Goal: Task Accomplishment & Management: Use online tool/utility

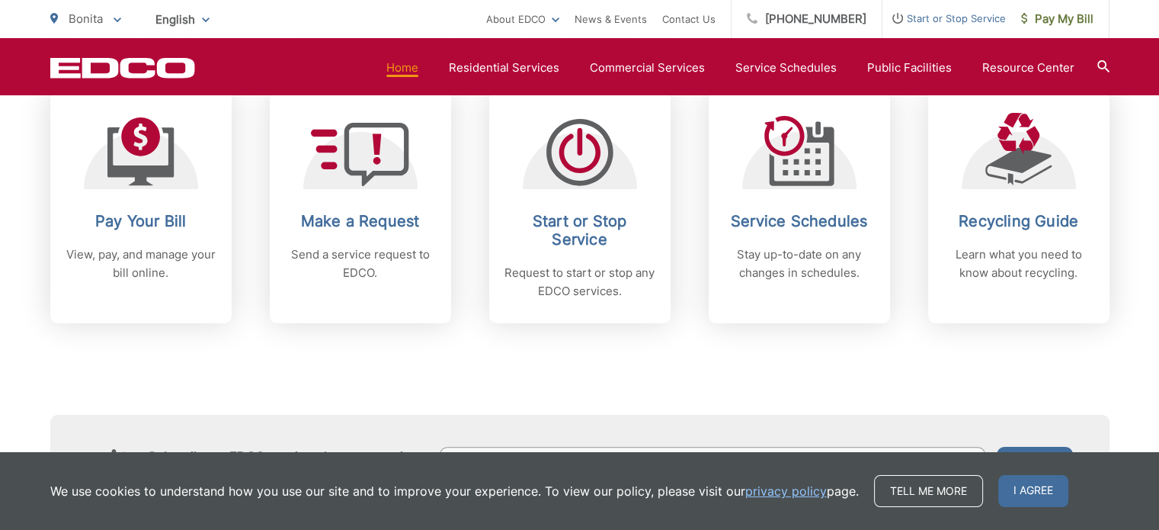
scroll to position [683, 0]
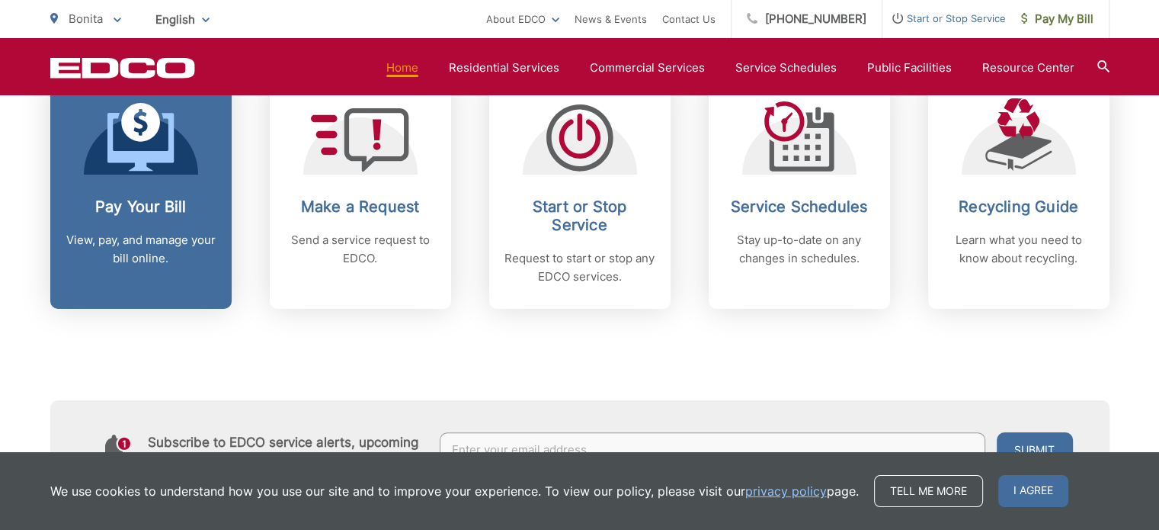
click at [109, 136] on icon at bounding box center [140, 142] width 66 height 58
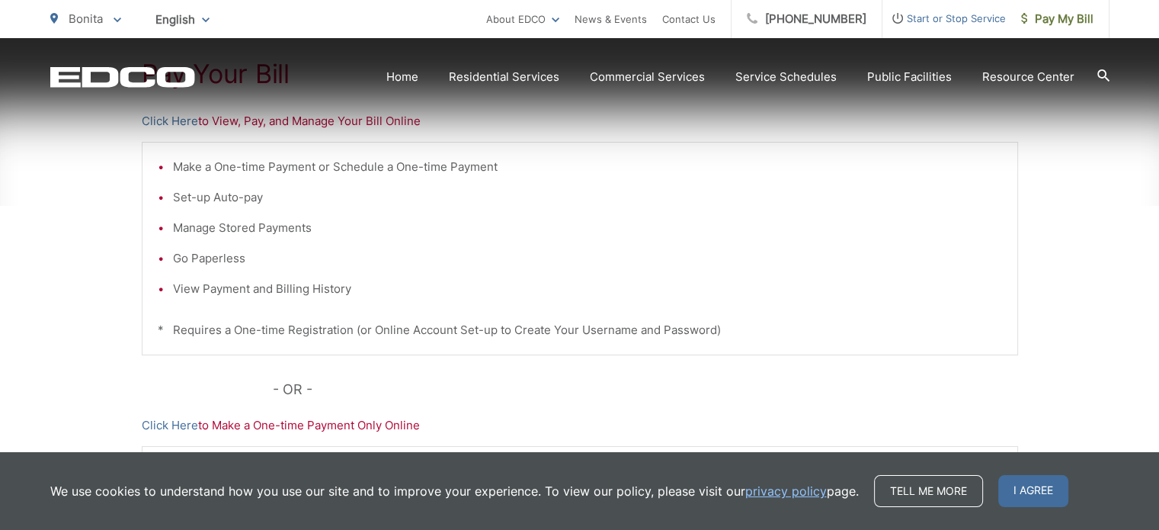
scroll to position [338, 0]
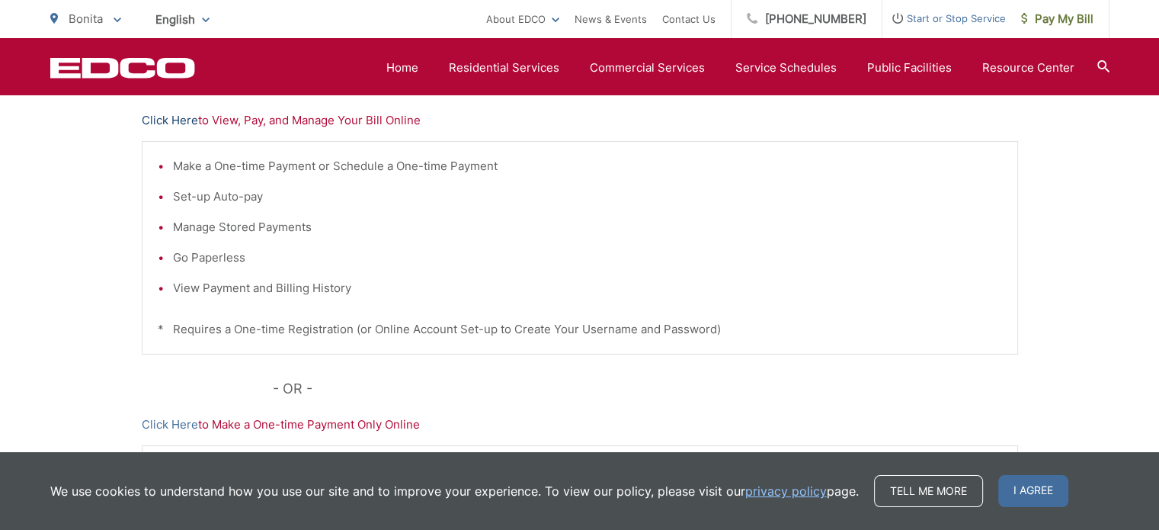
click at [176, 120] on link "Click Here" at bounding box center [170, 120] width 56 height 18
click at [177, 117] on link "Click Here" at bounding box center [170, 120] width 56 height 18
